Goal: Task Accomplishment & Management: Use online tool/utility

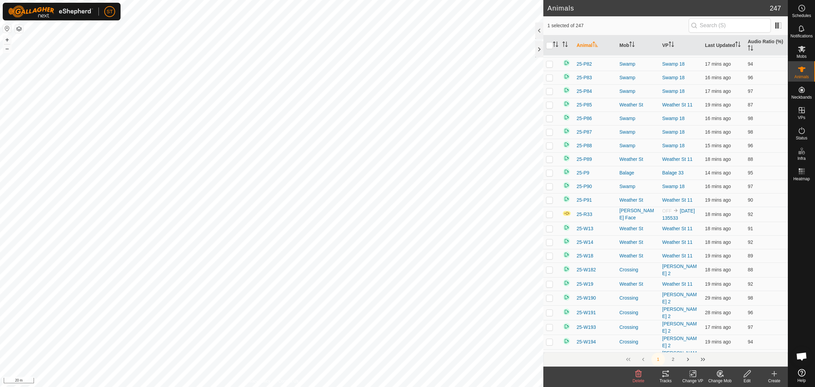
scroll to position [2562, 0]
click at [804, 48] on icon at bounding box center [802, 49] width 8 height 8
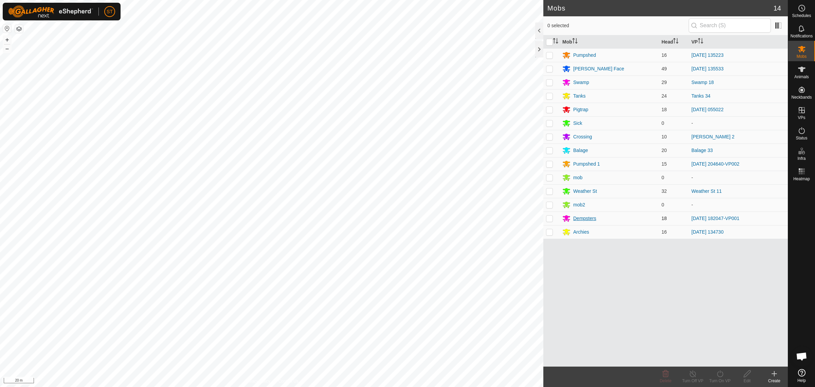
click at [585, 216] on div "Dempsters" at bounding box center [584, 218] width 23 height 7
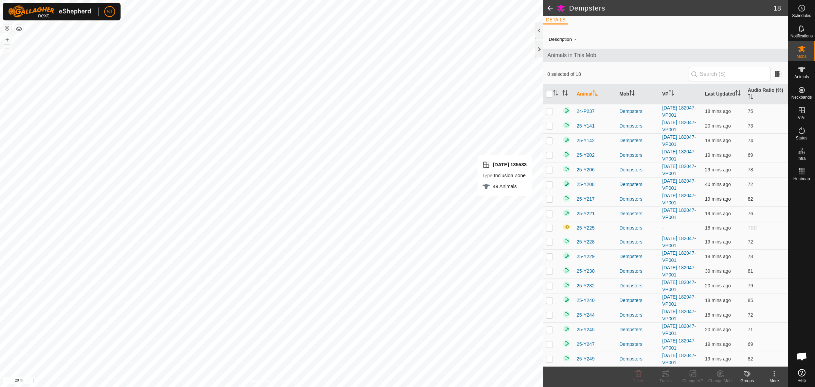
scroll to position [6, 0]
click at [547, 228] on p-checkbox at bounding box center [549, 227] width 7 height 5
checkbox input "true"
click at [692, 379] on div "Change VP" at bounding box center [692, 380] width 27 height 6
click at [710, 346] on link "Choose VP..." at bounding box center [713, 345] width 67 height 14
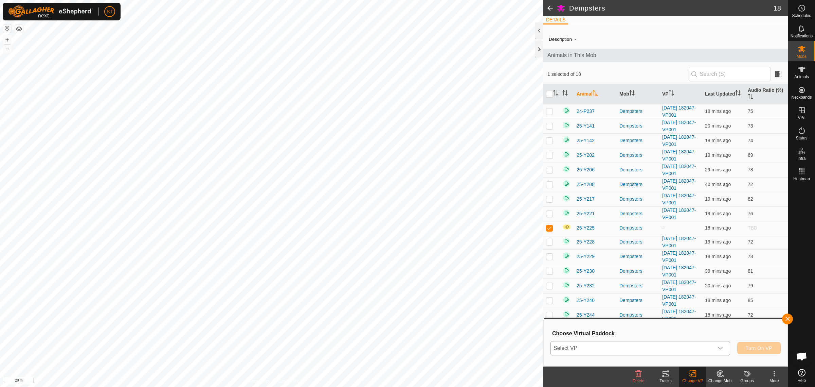
click at [721, 350] on icon "dropdown trigger" at bounding box center [720, 347] width 5 height 5
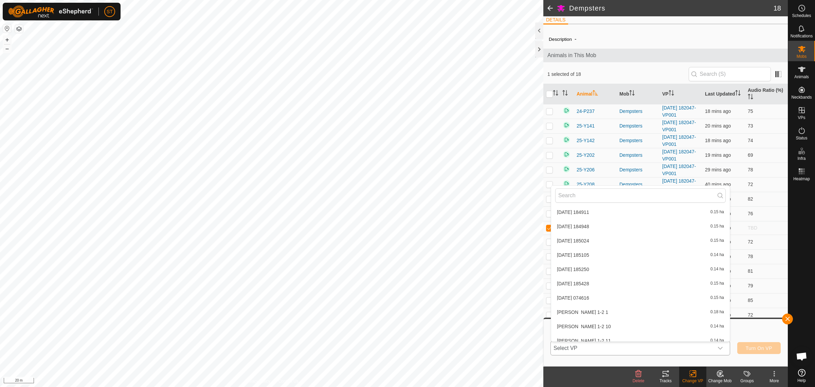
scroll to position [10600, 0]
click at [603, 335] on li "[DATE] 182047-VP001 0.6 ha" at bounding box center [640, 342] width 179 height 14
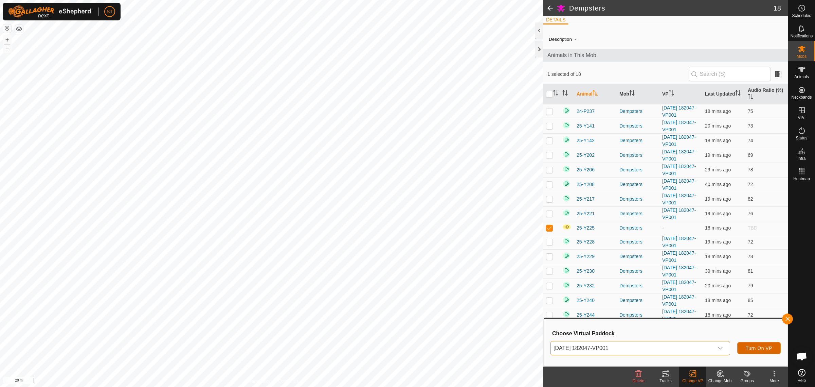
click at [759, 348] on span "Turn On VP" at bounding box center [759, 347] width 26 height 5
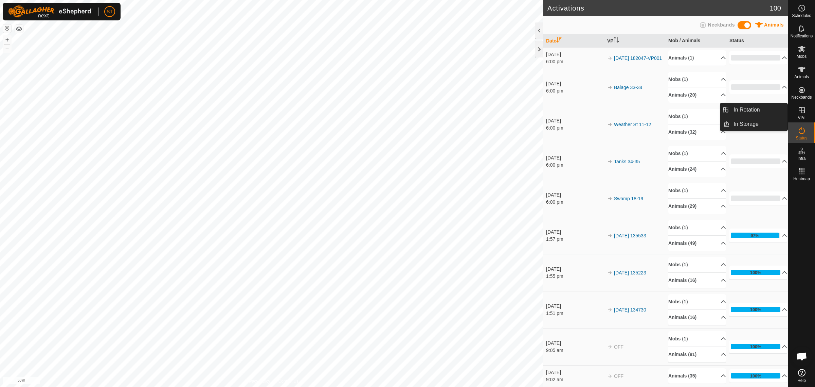
drag, startPoint x: 801, startPoint y: 120, endPoint x: 801, endPoint y: 111, distance: 8.8
click at [801, 111] on icon at bounding box center [802, 110] width 8 height 8
click at [744, 109] on link "In Rotation" at bounding box center [759, 110] width 58 height 14
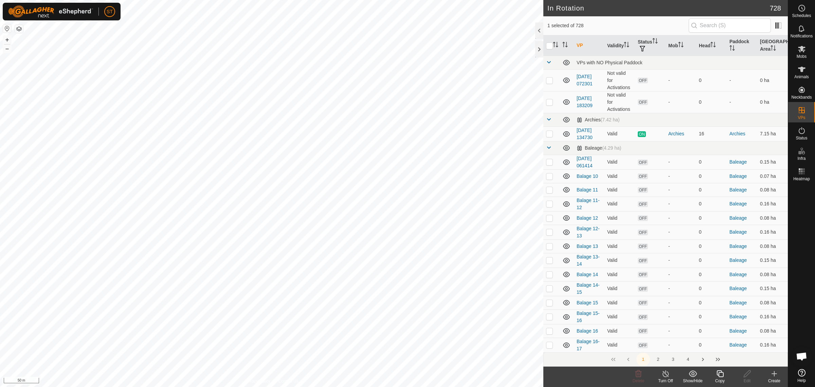
click at [689, 358] on button "4" at bounding box center [688, 359] width 14 height 14
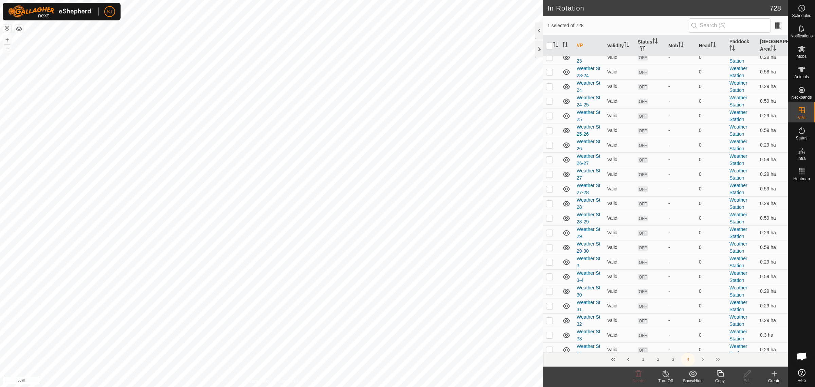
scroll to position [594, 0]
click at [549, 235] on p-checkbox at bounding box center [549, 232] width 7 height 5
checkbox input "true"
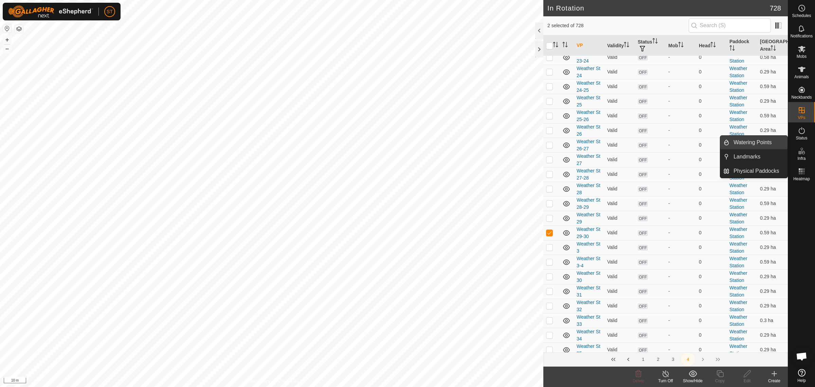
click at [748, 139] on link "Watering Points" at bounding box center [759, 143] width 58 height 14
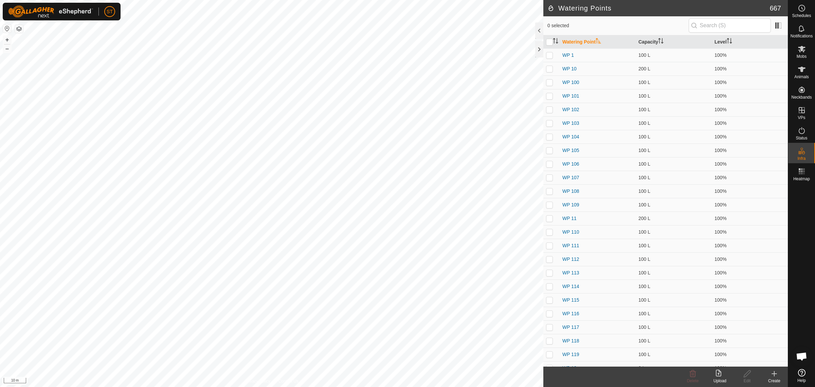
click at [776, 375] on icon at bounding box center [774, 373] width 8 height 8
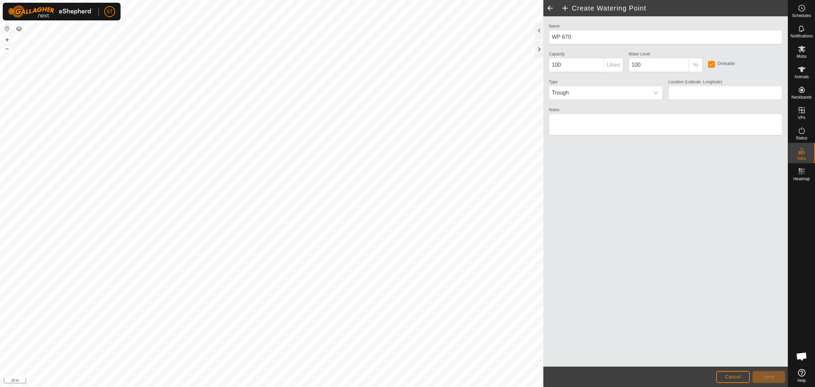
type input "-45.347927, 170.620954"
click at [763, 377] on span "Save" at bounding box center [769, 376] width 12 height 5
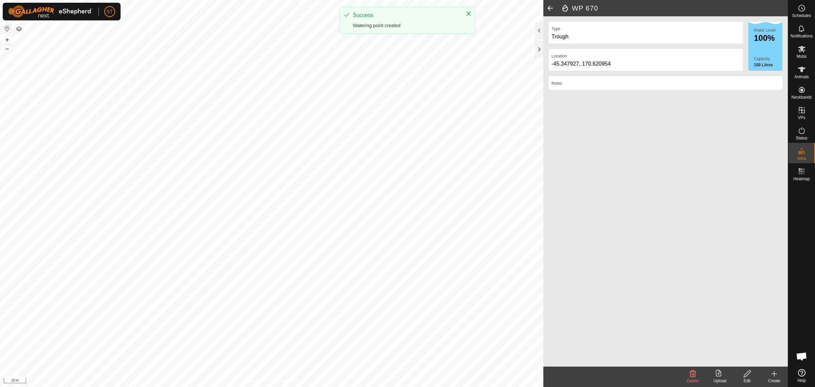
click at [774, 373] on icon at bounding box center [774, 373] width 5 height 0
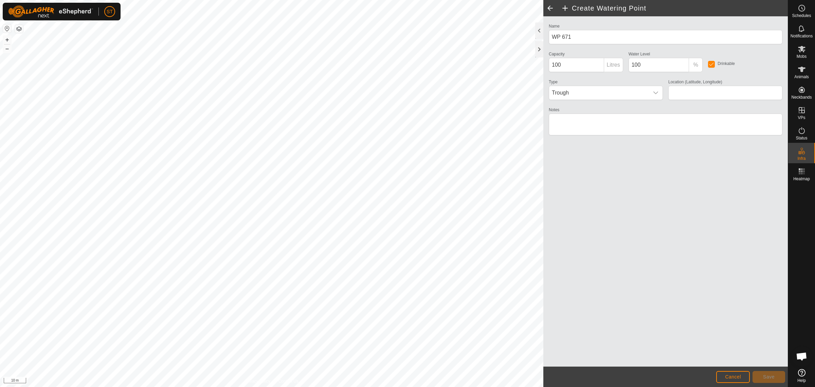
type input "-45.347823, 170.620966"
click at [769, 375] on span "Save" at bounding box center [769, 376] width 12 height 5
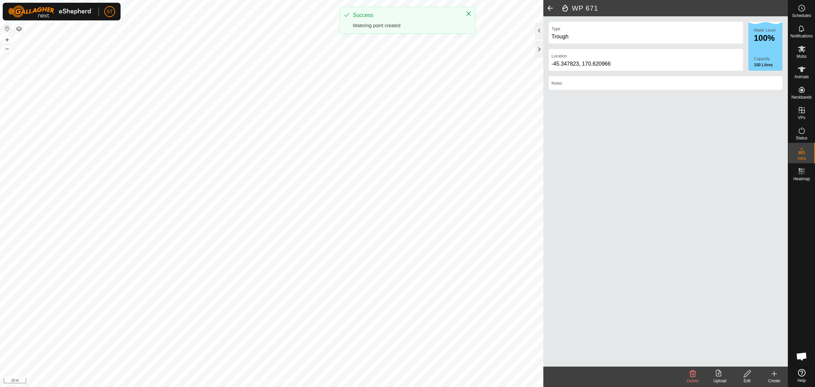
click at [775, 373] on icon at bounding box center [774, 373] width 5 height 0
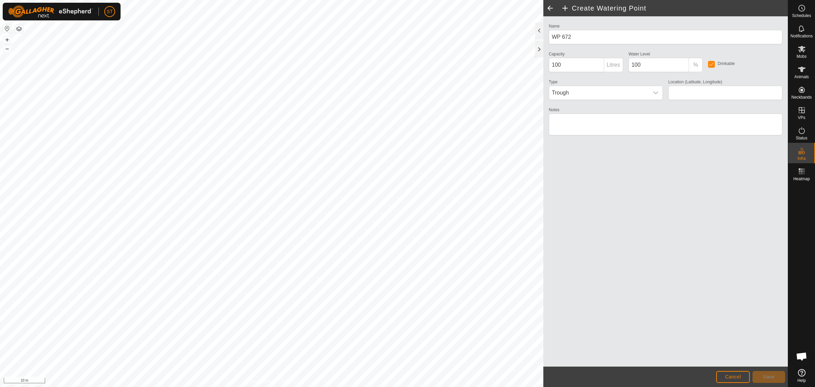
type input "-45.347718, 170.620982"
click at [763, 375] on span "Save" at bounding box center [769, 376] width 12 height 5
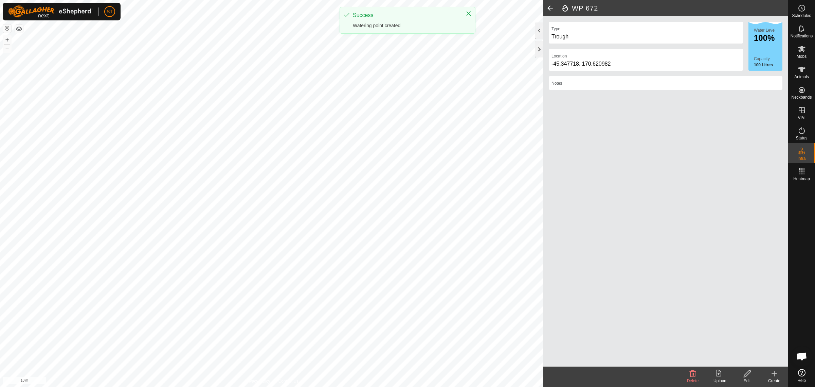
click at [776, 376] on icon at bounding box center [774, 373] width 8 height 8
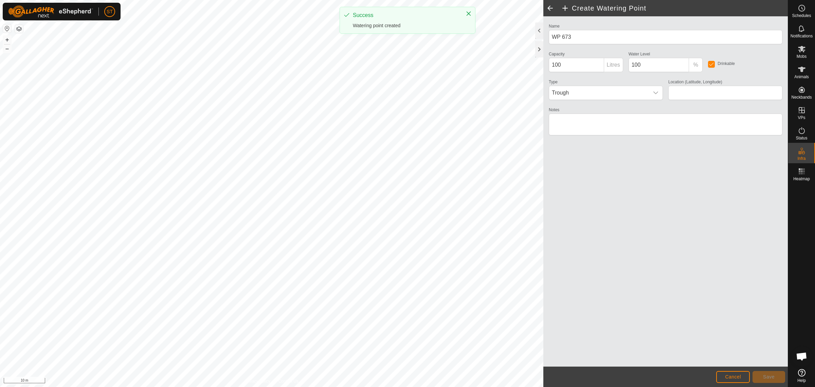
type input "WP 672"
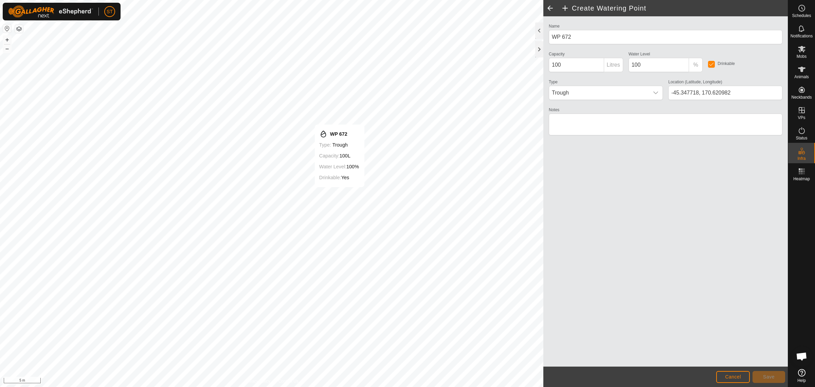
type input "-45.347619, 170.620997"
click at [766, 375] on span "Save" at bounding box center [769, 376] width 12 height 5
click at [768, 375] on span "Save" at bounding box center [769, 376] width 12 height 5
click at [770, 373] on button "Save" at bounding box center [769, 377] width 33 height 12
click at [729, 377] on span "Cancel" at bounding box center [733, 376] width 16 height 5
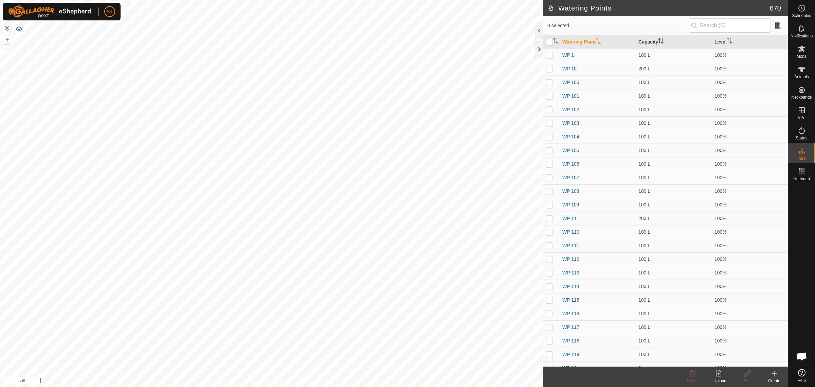
click at [774, 378] on div "Create" at bounding box center [774, 380] width 27 height 6
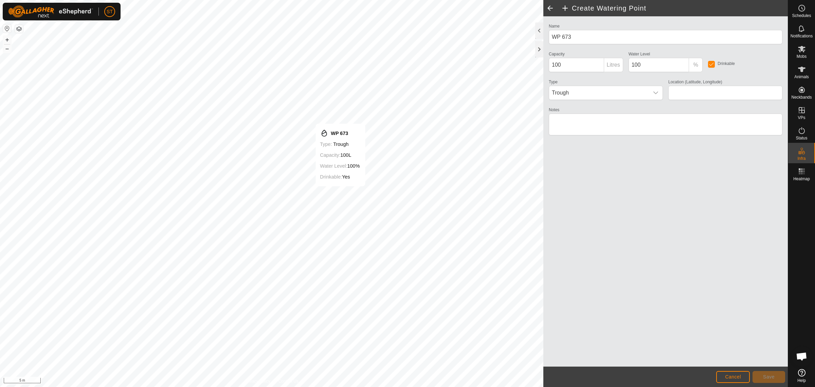
type input "-45.347618, 170.620998"
click at [761, 373] on button "Save" at bounding box center [769, 377] width 33 height 12
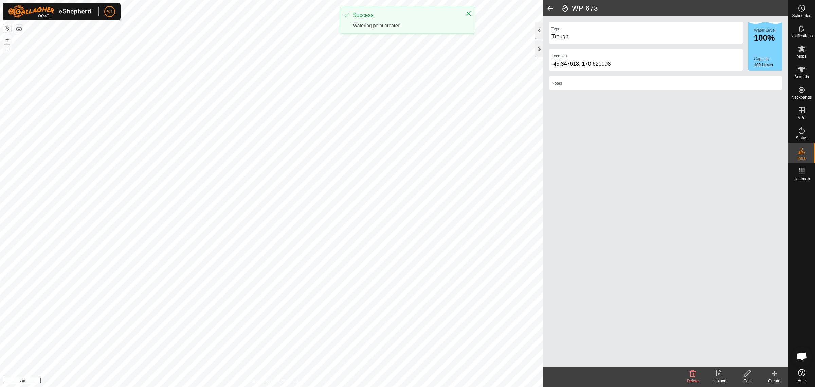
click at [769, 376] on create-svg-icon at bounding box center [774, 373] width 27 height 8
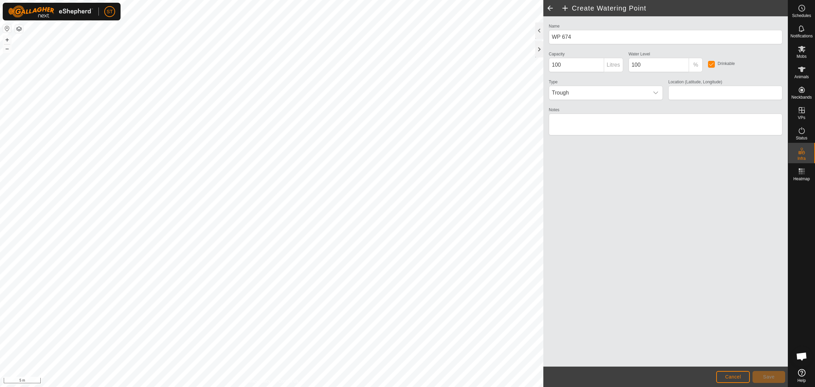
type input "-45.347519, 170.621011"
click at [766, 374] on span "Save" at bounding box center [769, 376] width 12 height 5
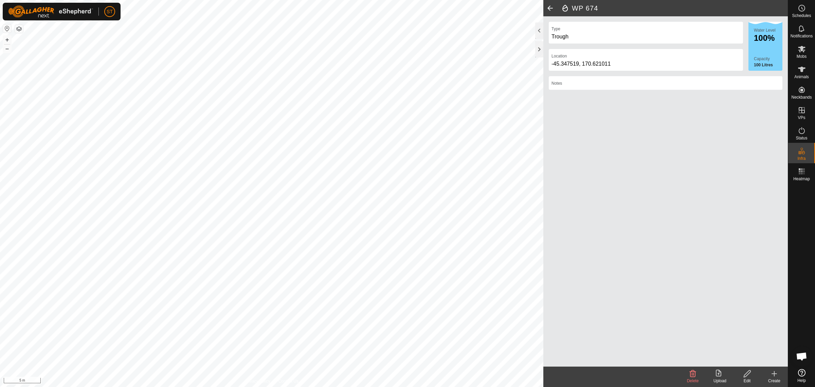
click at [772, 375] on icon at bounding box center [774, 373] width 8 height 8
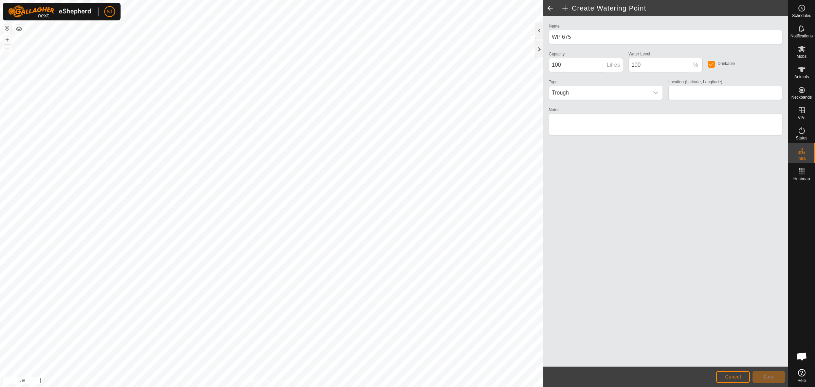
type input "-45.347429, 170.621025"
click at [762, 374] on button "Save" at bounding box center [769, 377] width 33 height 12
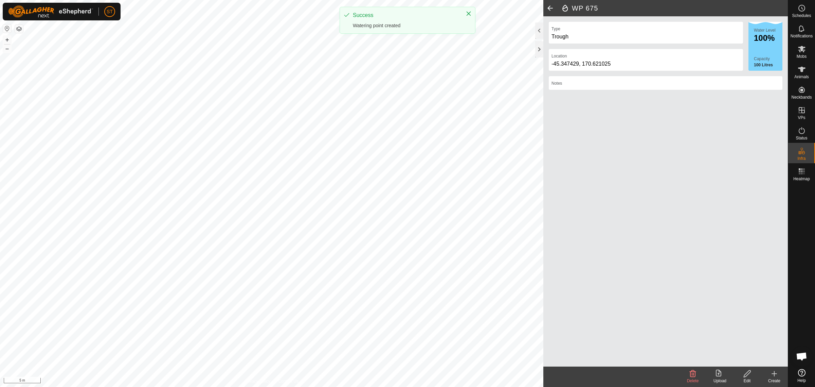
click at [773, 376] on icon at bounding box center [774, 373] width 8 height 8
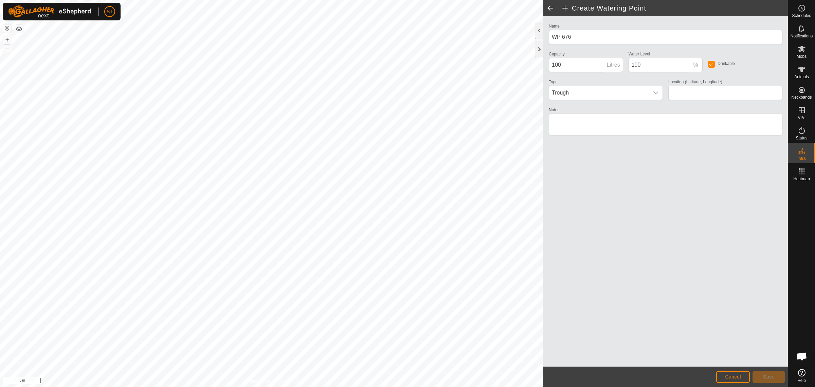
type input "-45.347334, 170.621039"
click at [770, 377] on span "Save" at bounding box center [769, 376] width 12 height 5
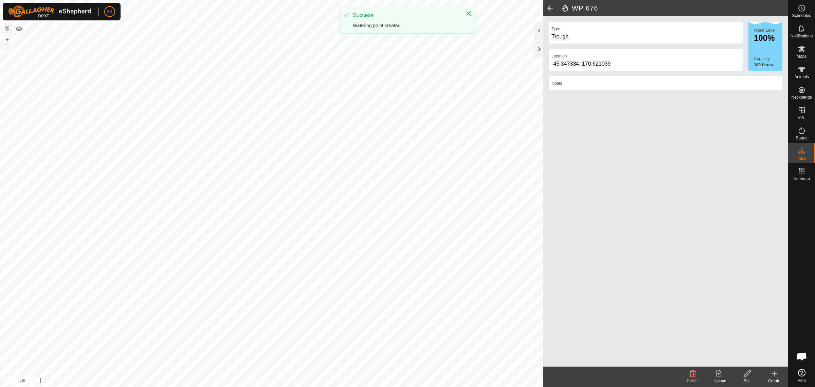
click at [777, 374] on icon at bounding box center [774, 373] width 8 height 8
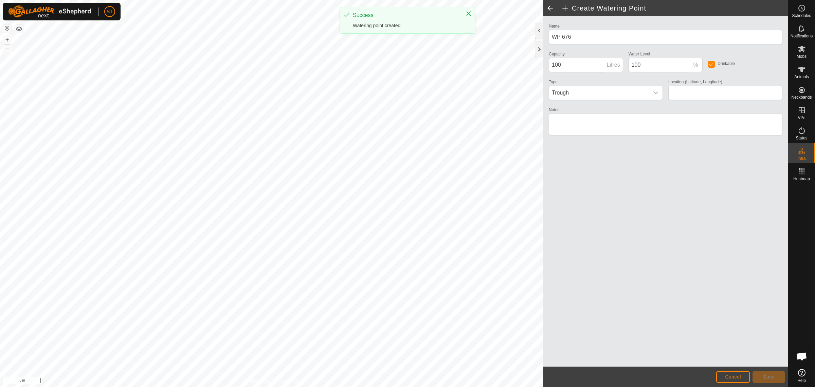
type input "WP 676"
type input "-45.347334, 170.621039"
click at [735, 377] on span "Cancel" at bounding box center [733, 376] width 16 height 5
type input "-45.347234, 170.621054"
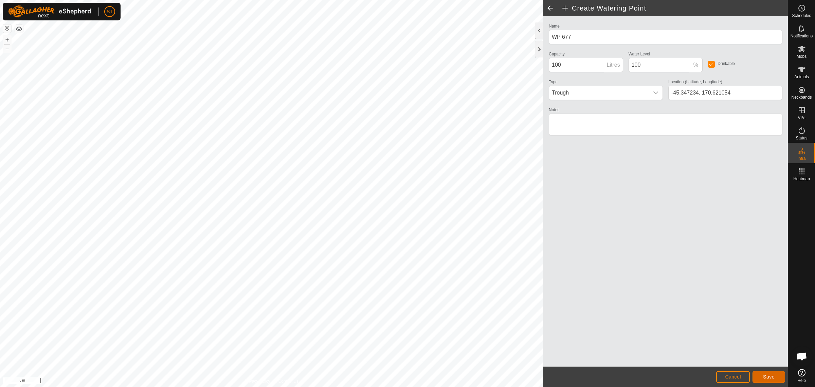
click at [773, 371] on button "Save" at bounding box center [769, 377] width 33 height 12
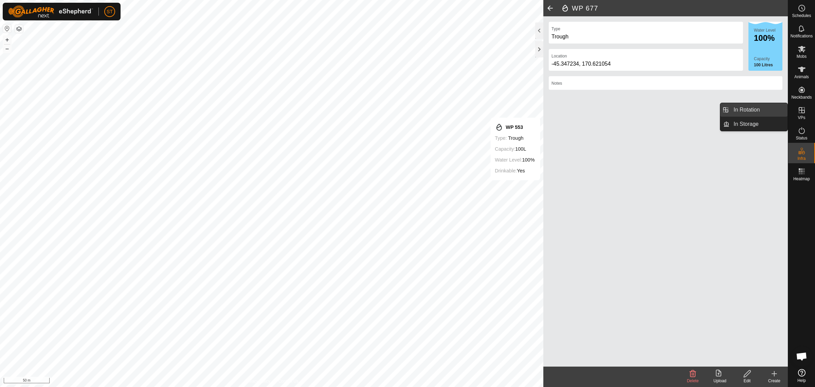
click at [740, 109] on link "In Rotation" at bounding box center [759, 110] width 58 height 14
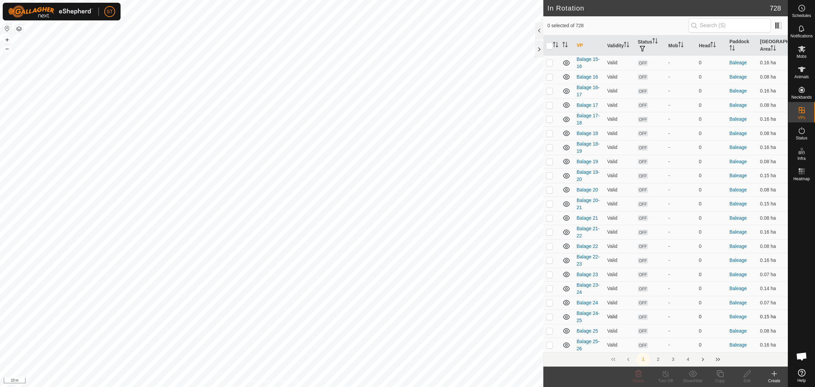
scroll to position [255, 0]
click at [688, 360] on button "4" at bounding box center [688, 359] width 14 height 14
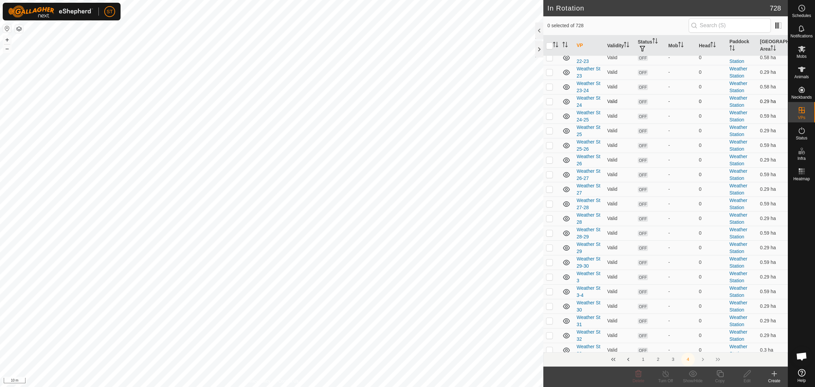
scroll to position [594, 0]
click at [549, 235] on p-checkbox at bounding box center [549, 232] width 7 height 5
click at [547, 235] on p-checkbox at bounding box center [549, 232] width 7 height 5
click at [551, 235] on p-checkbox at bounding box center [549, 232] width 7 height 5
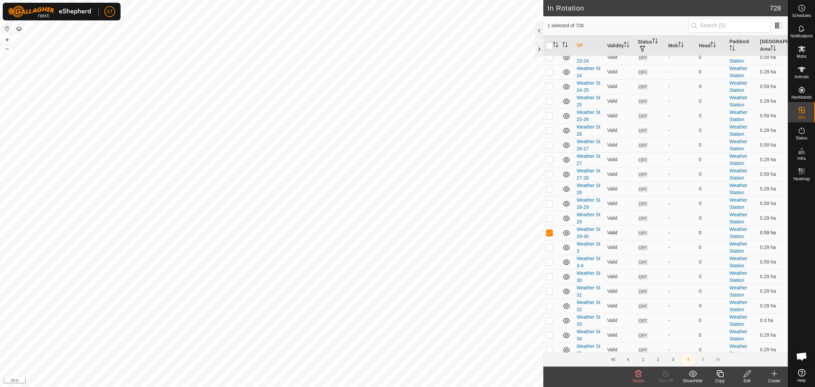
checkbox input "false"
click at [775, 377] on div "Create" at bounding box center [774, 380] width 27 height 6
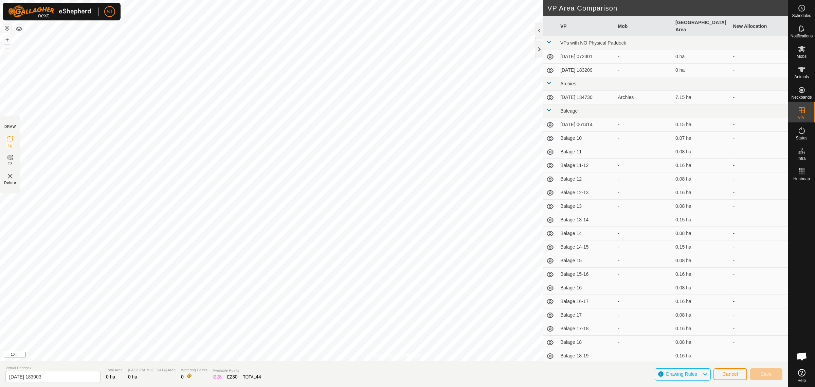
click at [599, 260] on div "Privacy Policy Contact Us WP 673 Type: trough Capacity: 100L Water Level: 100% …" at bounding box center [394, 193] width 788 height 387
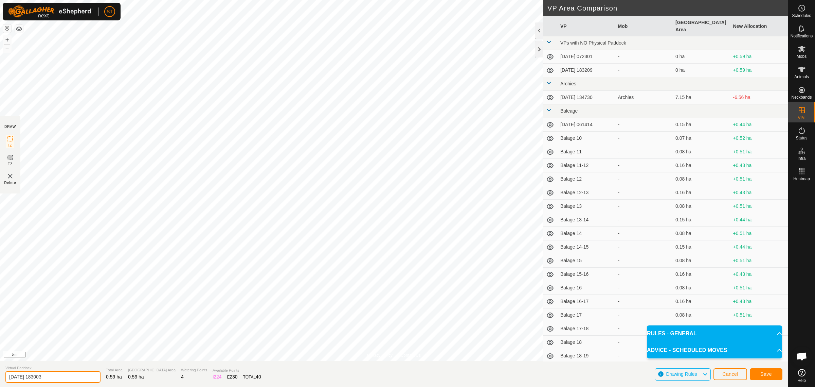
drag, startPoint x: 59, startPoint y: 379, endPoint x: -68, endPoint y: 372, distance: 127.5
click at [0, 372] on html "ST Schedules Notifications Mobs Animals Neckbands VPs Status Infra Heatmap Help…" at bounding box center [407, 193] width 815 height 387
drag, startPoint x: 5, startPoint y: 375, endPoint x: -39, endPoint y: 373, distance: 44.2
click at [0, 373] on html "ST Schedules Notifications Mobs Animals Neckbands VPs Status Infra Heatmap Help…" at bounding box center [407, 193] width 815 height 387
type input "Weather St 30-31"
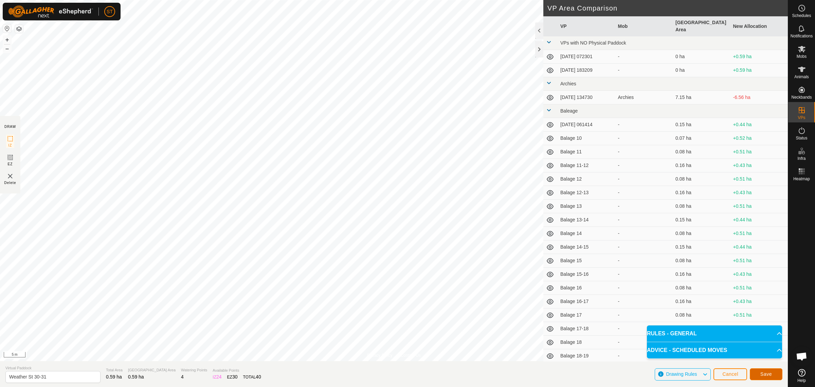
click at [756, 374] on button "Save" at bounding box center [766, 374] width 33 height 12
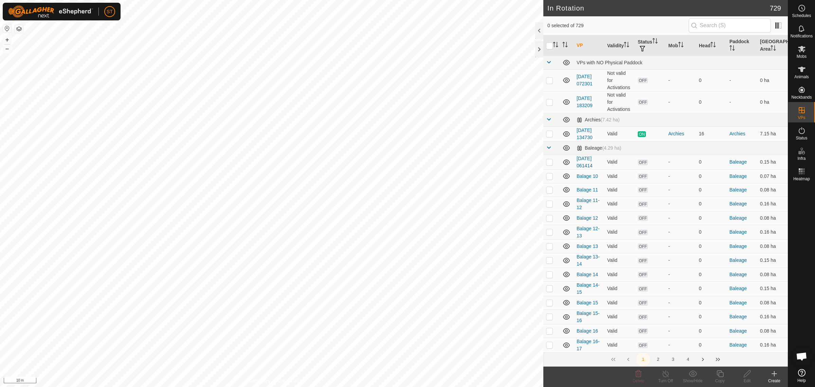
click at [776, 379] on div "Create" at bounding box center [774, 380] width 27 height 6
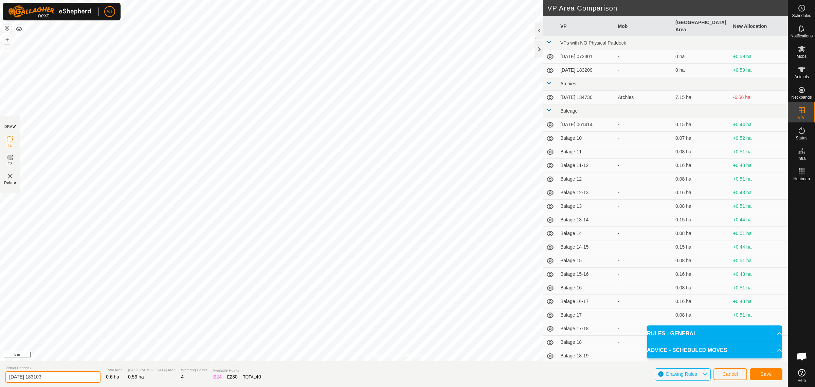
drag, startPoint x: 20, startPoint y: 373, endPoint x: -43, endPoint y: 374, distance: 63.9
click at [0, 374] on html "ST Schedules Notifications Mobs Animals Neckbands VPs Status Infra Heatmap Help…" at bounding box center [407, 193] width 815 height 387
paste input "Weather St 30-31"
type input "Weather St 31-32"
click at [760, 371] on span "Save" at bounding box center [766, 373] width 12 height 5
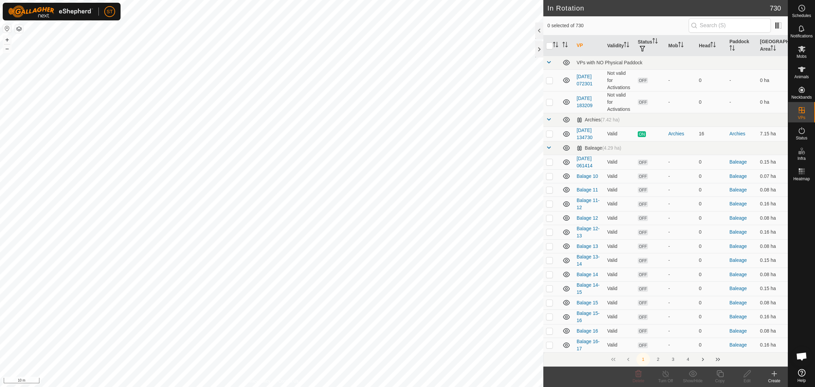
click at [774, 376] on icon at bounding box center [774, 373] width 0 height 5
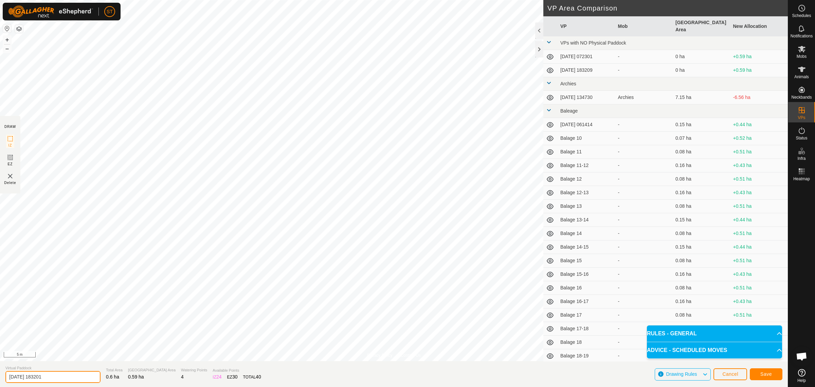
drag, startPoint x: 13, startPoint y: 377, endPoint x: -42, endPoint y: 377, distance: 55.0
click at [0, 377] on html "ST Schedules Notifications Mobs Animals Neckbands VPs Status Infra Heatmap Help…" at bounding box center [407, 193] width 815 height 387
paste input "Weather St 30-3"
type input "Weather St 32-33"
click at [769, 376] on span "Save" at bounding box center [766, 373] width 12 height 5
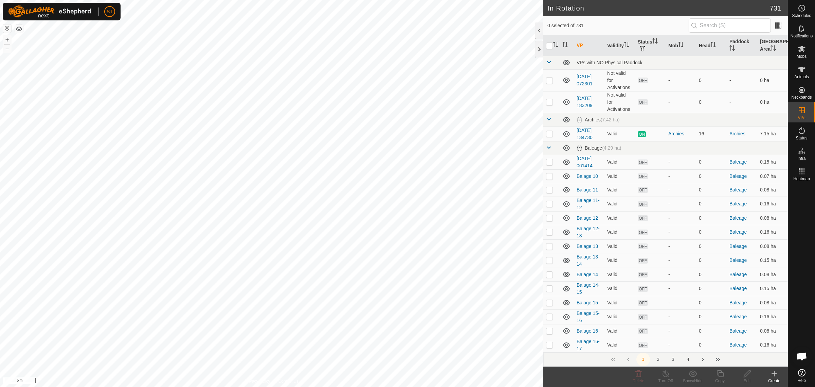
click at [689, 359] on button "4" at bounding box center [688, 359] width 14 height 14
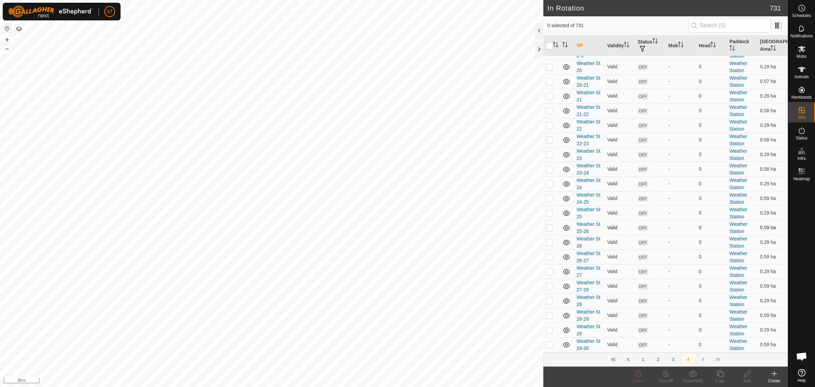
scroll to position [509, 0]
click at [547, 262] on p-checkbox at bounding box center [549, 258] width 7 height 5
checkbox input "true"
click at [550, 291] on p-checkbox at bounding box center [549, 287] width 7 height 5
checkbox input "true"
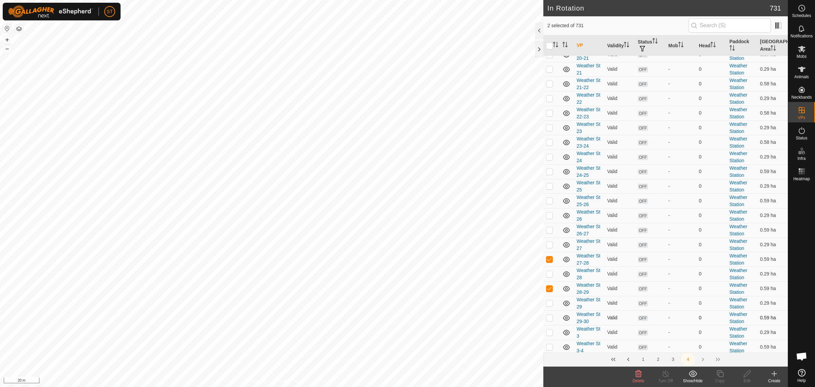
click at [549, 320] on p-checkbox at bounding box center [549, 316] width 7 height 5
checkbox input "true"
drag, startPoint x: 611, startPoint y: 326, endPoint x: 607, endPoint y: 288, distance: 38.6
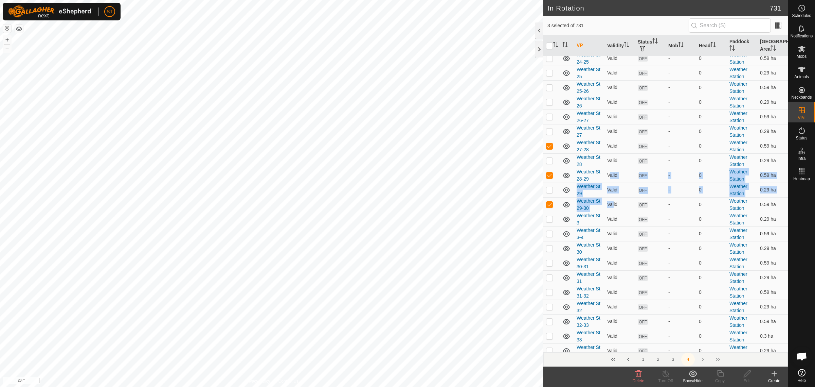
scroll to position [637, 0]
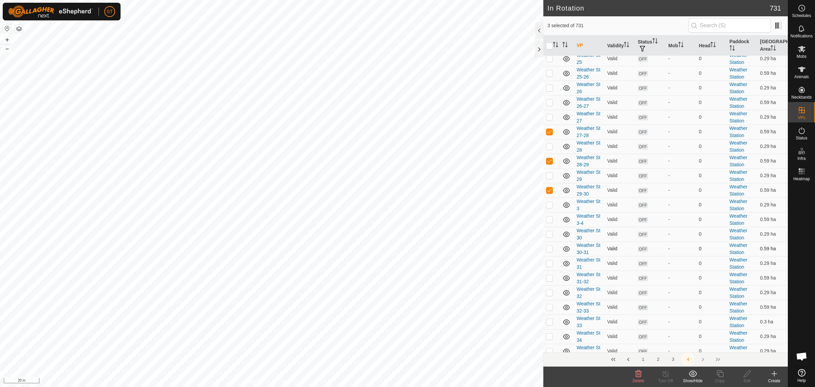
click at [549, 251] on p-checkbox at bounding box center [549, 248] width 7 height 5
checkbox input "true"
click at [549, 280] on p-checkbox at bounding box center [549, 277] width 7 height 5
checkbox input "true"
click at [549, 309] on p-checkbox at bounding box center [549, 306] width 7 height 5
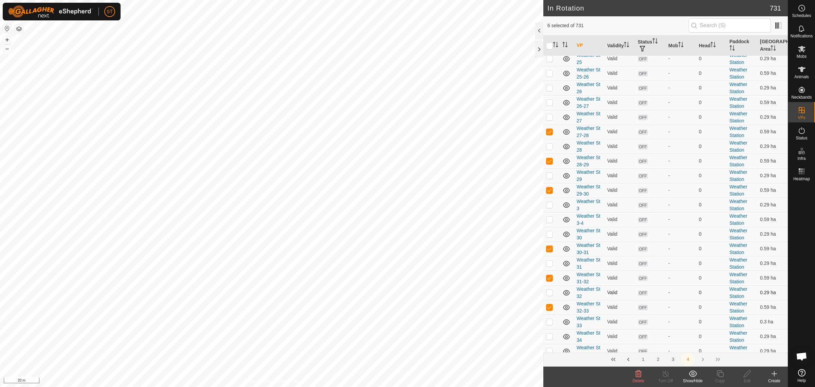
drag, startPoint x: 548, startPoint y: 310, endPoint x: 547, endPoint y: 299, distance: 10.6
click at [548, 309] on p-checkbox at bounding box center [549, 306] width 7 height 5
checkbox input "false"
click at [547, 280] on p-checkbox at bounding box center [549, 277] width 7 height 5
checkbox input "false"
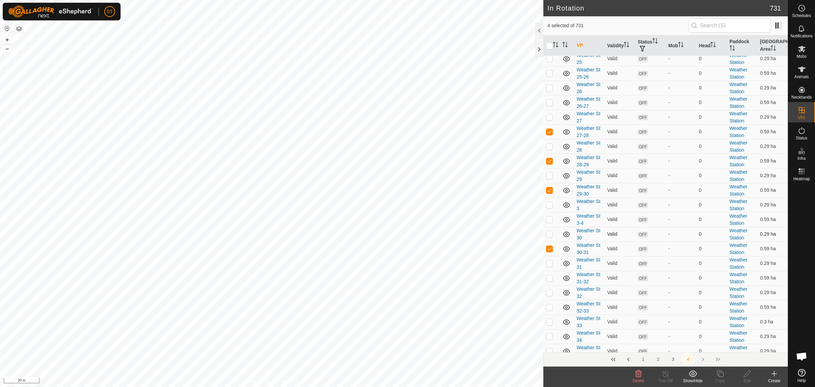
drag, startPoint x: 548, startPoint y: 254, endPoint x: 553, endPoint y: 234, distance: 19.9
click at [549, 251] on p-checkbox at bounding box center [549, 248] width 7 height 5
checkbox input "false"
click at [548, 191] on p-tablecheckbox at bounding box center [549, 189] width 7 height 5
checkbox input "false"
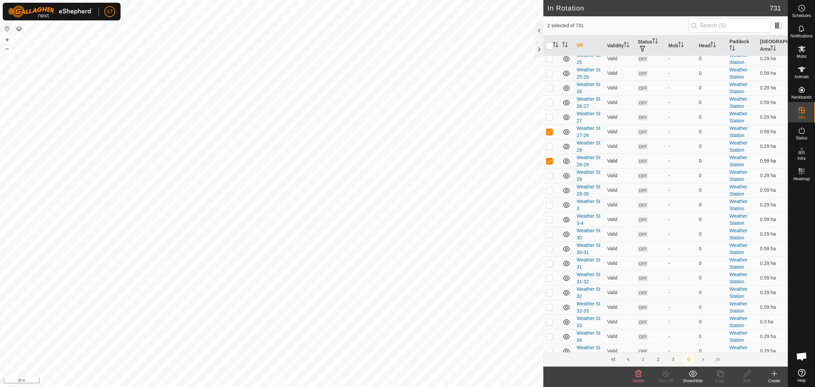
click at [549, 163] on p-checkbox at bounding box center [549, 160] width 7 height 5
checkbox input "false"
click at [549, 134] on p-checkbox at bounding box center [549, 131] width 7 height 5
checkbox input "false"
click at [772, 374] on icon at bounding box center [774, 373] width 8 height 8
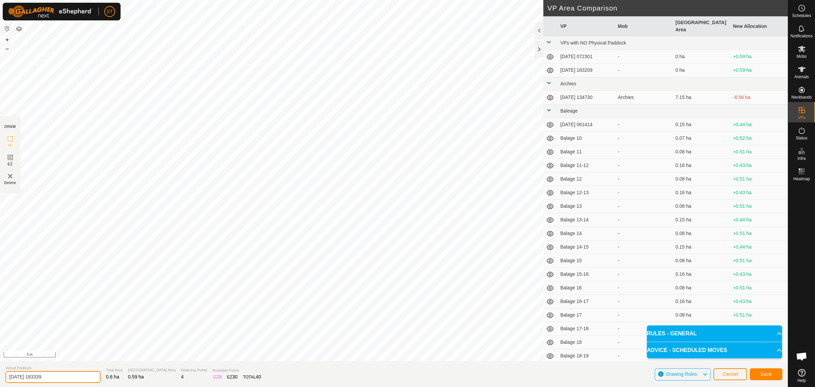
drag, startPoint x: 55, startPoint y: 377, endPoint x: -33, endPoint y: 378, distance: 87.6
click at [0, 378] on html "ST Schedules Notifications Mobs Animals Neckbands VPs Status Infra Heatmap Help…" at bounding box center [407, 193] width 815 height 387
paste input "Weather St 30-31"
type input "Weather St 33-34"
click at [770, 376] on span "Save" at bounding box center [766, 373] width 12 height 5
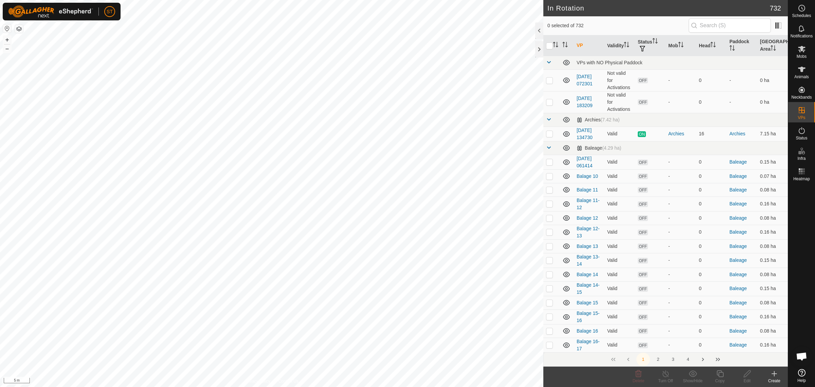
click at [774, 376] on icon at bounding box center [774, 373] width 0 height 5
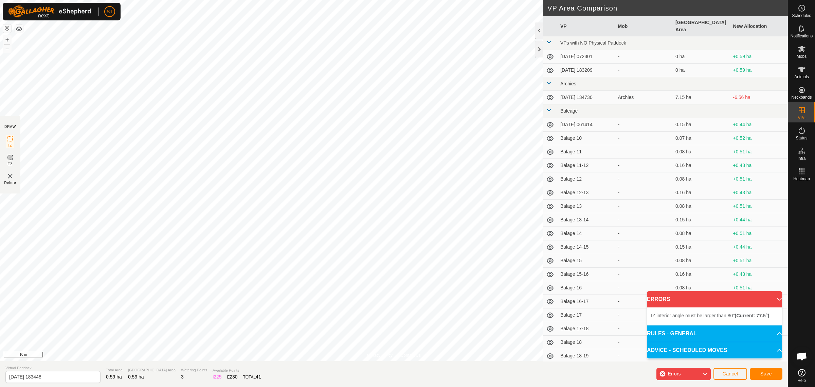
click at [0, 274] on html "ST Schedules Notifications Mobs Animals Neckbands VPs Status Infra Heatmap Help…" at bounding box center [407, 193] width 815 height 387
click at [0, 276] on html "ST Schedules Notifications Mobs Animals Neckbands VPs Status Infra Heatmap Help…" at bounding box center [407, 193] width 815 height 387
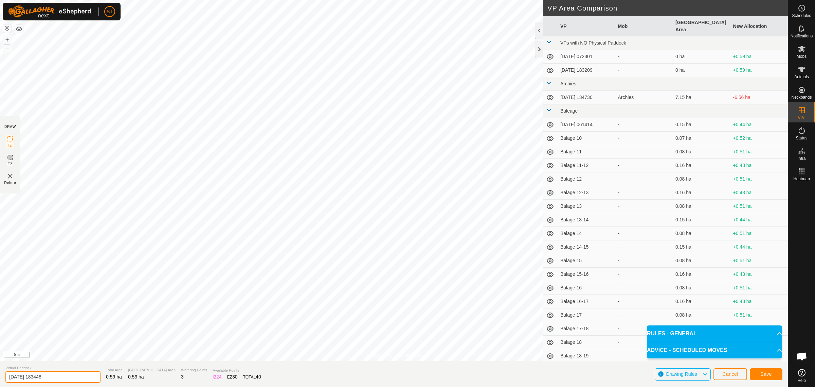
drag, startPoint x: 64, startPoint y: 379, endPoint x: -45, endPoint y: 384, distance: 108.5
click at [0, 384] on html "ST Schedules Notifications Mobs Animals Neckbands VPs Status Infra Heatmap Help…" at bounding box center [407, 193] width 815 height 387
paste input "Weather St 30-31"
type input "Weather St 34-35"
click at [765, 374] on span "Save" at bounding box center [766, 373] width 12 height 5
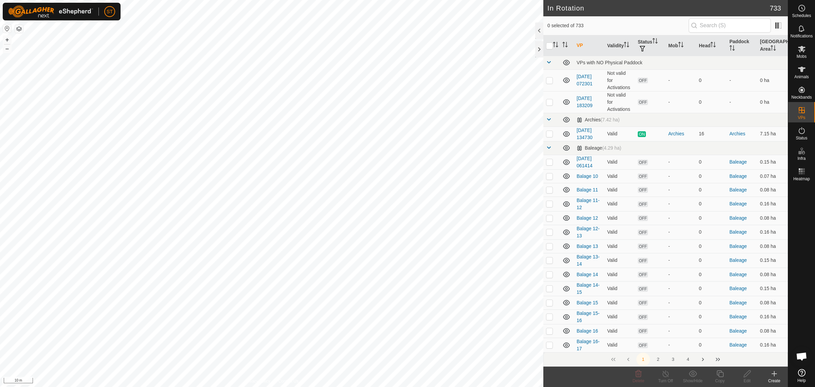
click at [773, 377] on div "Create" at bounding box center [774, 380] width 27 height 6
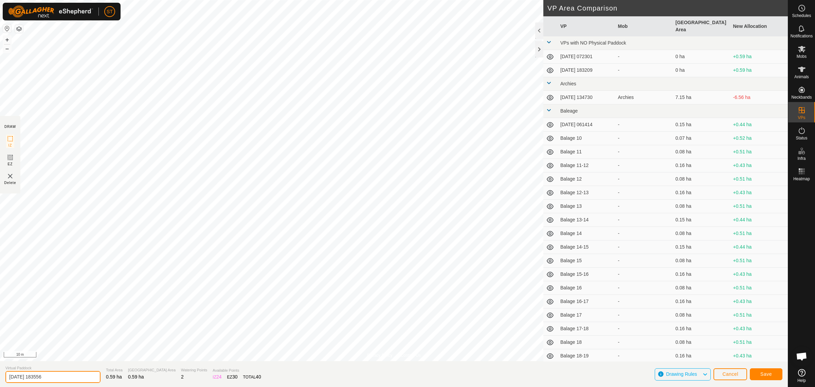
drag, startPoint x: 1, startPoint y: 373, endPoint x: -56, endPoint y: 372, distance: 56.7
click at [0, 372] on html "ST Schedules Notifications Mobs Animals Neckbands VPs Status Infra Heatmap Help…" at bounding box center [407, 193] width 815 height 387
paste input "Weather St 30-31"
type input "Weather St 33-36"
click at [755, 376] on button "Save" at bounding box center [766, 374] width 33 height 12
